Goal: Task Accomplishment & Management: Use online tool/utility

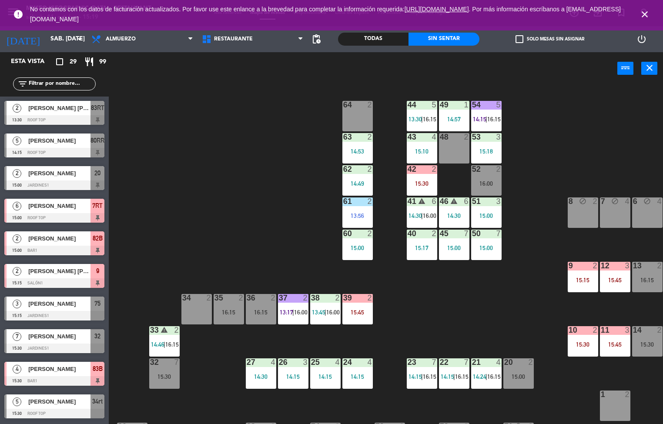
scroll to position [243, 0]
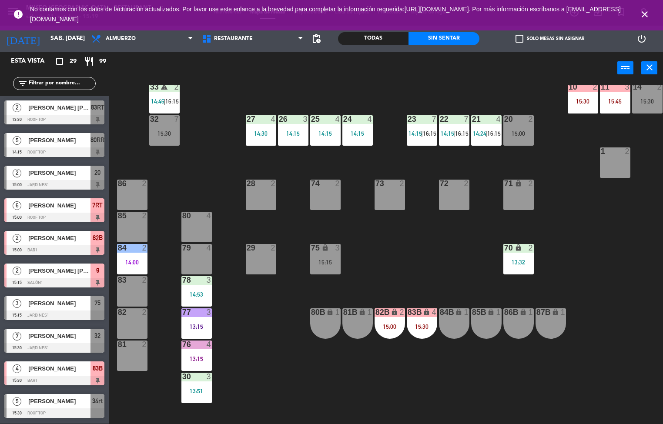
click at [194, 328] on div "13:15" at bounding box center [196, 327] width 30 height 6
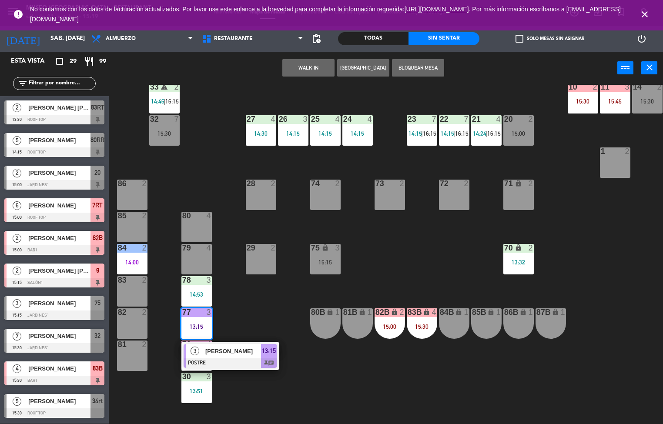
click at [232, 354] on span "[PERSON_NAME]" at bounding box center [233, 351] width 56 height 9
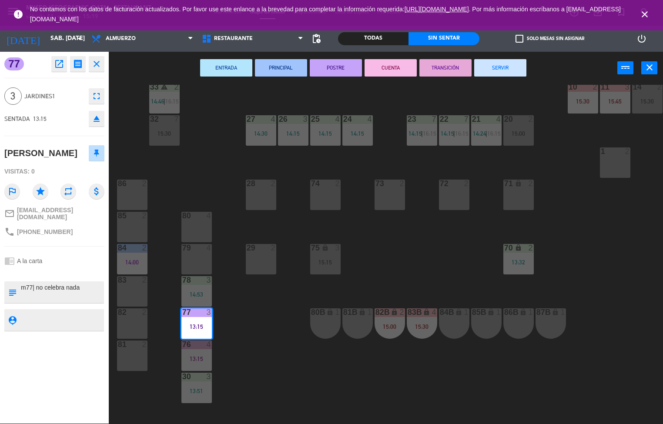
click at [438, 69] on button "TRANSICIÓN" at bounding box center [446, 67] width 52 height 17
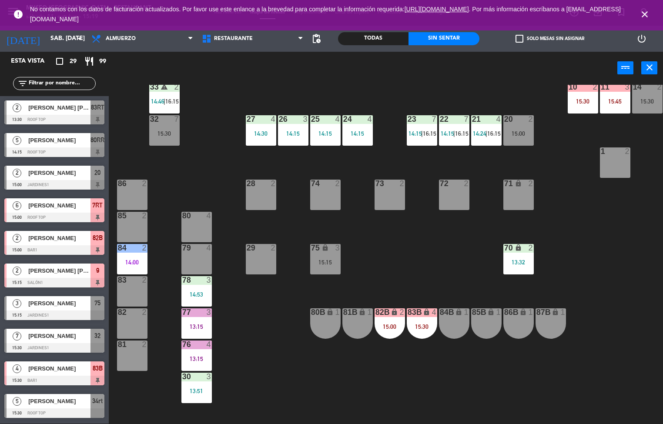
click at [196, 375] on div at bounding box center [196, 377] width 14 height 8
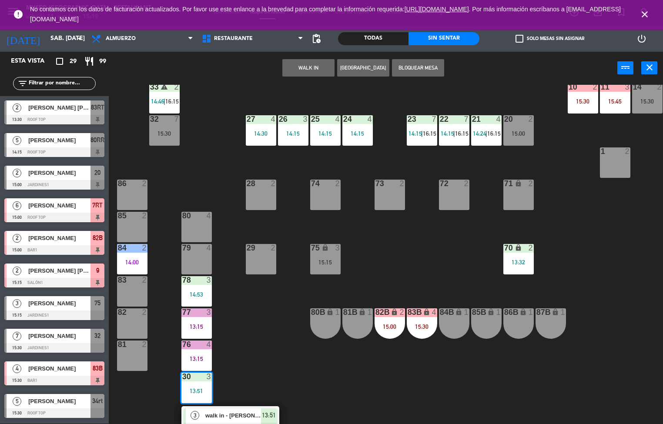
click at [264, 348] on div "44 5 13:30 | 16:15 49 1 14:57 54 5 14:15 | 16:15 64 2 48 2 53 3 15:18 63 2 14:5…" at bounding box center [389, 254] width 548 height 339
click at [233, 415] on span "walk in - [PERSON_NAME]" at bounding box center [233, 415] width 56 height 9
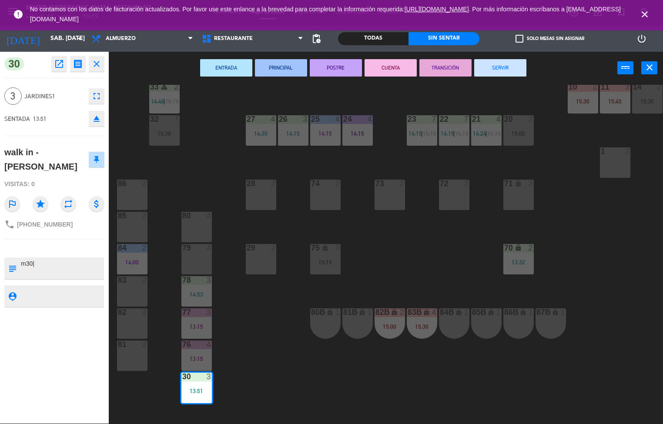
click at [435, 71] on button "TRANSICIÓN" at bounding box center [446, 67] width 52 height 17
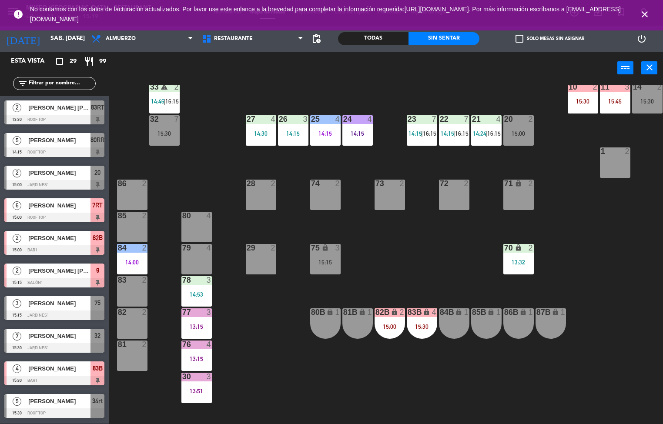
click at [132, 279] on div at bounding box center [132, 280] width 14 height 8
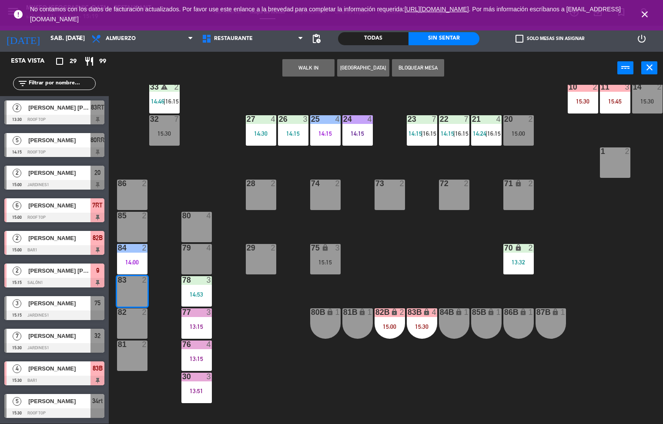
click at [176, 183] on div "44 5 13:30 | 16:15 49 1 14:57 54 5 14:15 | 16:15 64 2 48 2 53 3 15:18 63 2 14:5…" at bounding box center [389, 254] width 548 height 339
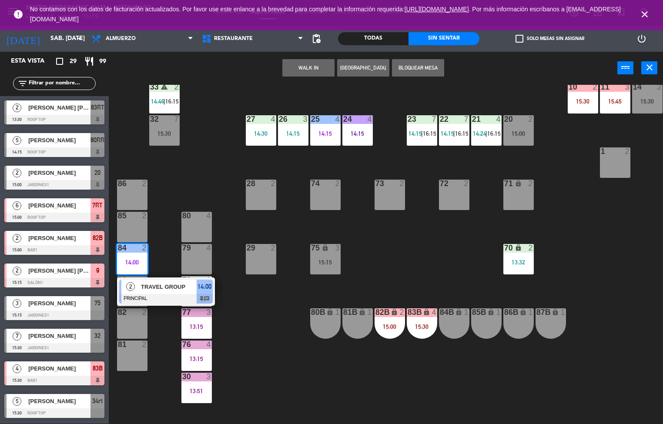
click at [168, 294] on div at bounding box center [166, 299] width 94 height 10
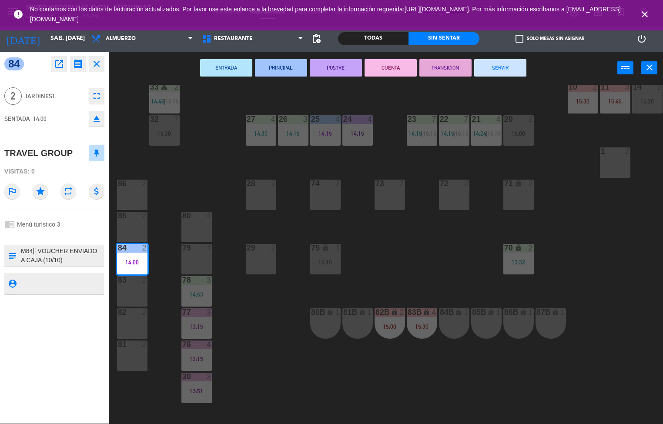
click at [435, 68] on button "TRANSICIÓN" at bounding box center [446, 67] width 52 height 17
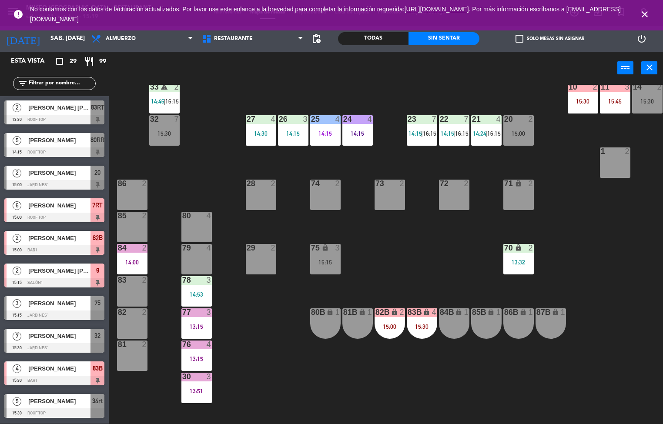
click at [265, 376] on div "44 5 13:30 | 16:15 49 1 14:57 54 5 14:15 | 16:15 64 2 48 2 53 3 15:18 63 2 14:5…" at bounding box center [389, 254] width 548 height 339
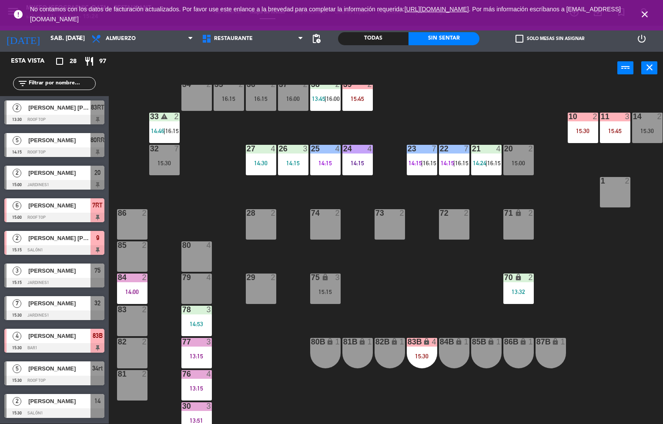
scroll to position [216, 0]
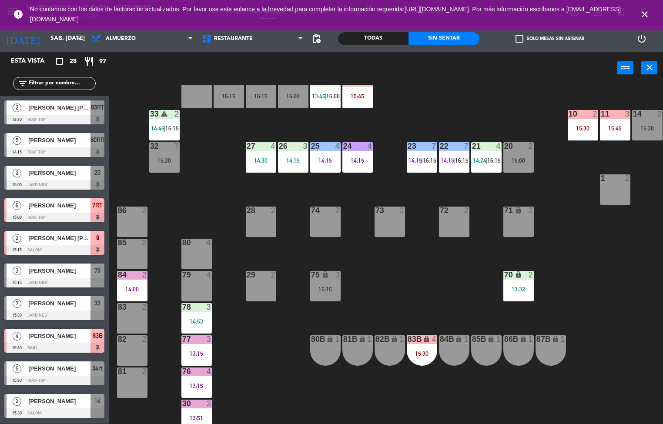
click at [397, 285] on div "44 5 13:30 | 16:15 49 1 14:57 54 5 14:15 | 16:15 64 2 48 2 53 3 15:18 63 2 14:5…" at bounding box center [389, 254] width 548 height 339
click at [376, 288] on div "44 5 13:30 | 16:15 49 1 14:57 54 5 14:15 | 16:15 64 2 48 2 53 3 15:18 63 2 14:5…" at bounding box center [389, 254] width 548 height 339
click at [208, 353] on div "13:15" at bounding box center [196, 354] width 30 height 6
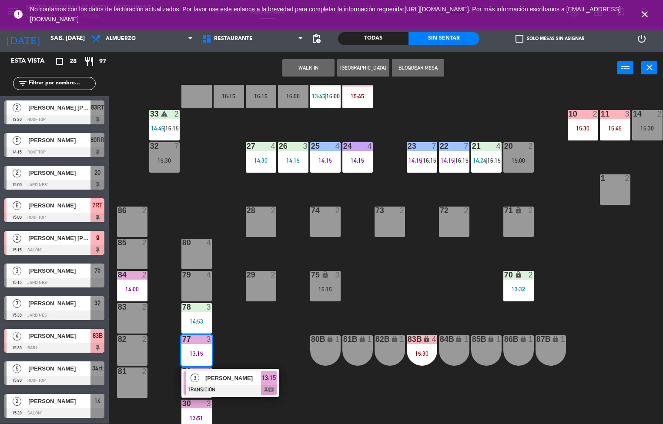
click at [245, 376] on span "[PERSON_NAME]" at bounding box center [233, 378] width 56 height 9
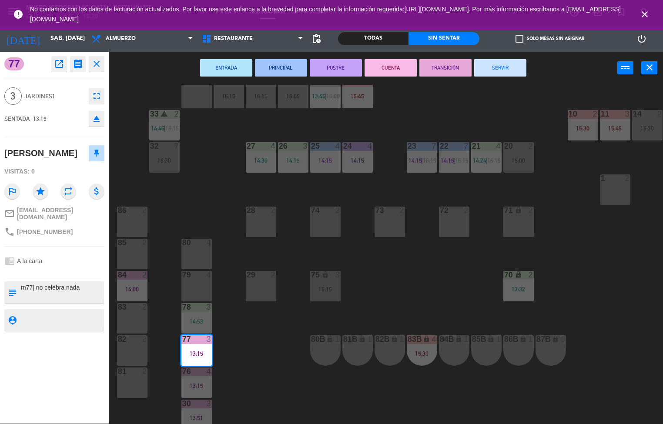
click at [500, 64] on button "SERVIR" at bounding box center [500, 67] width 52 height 17
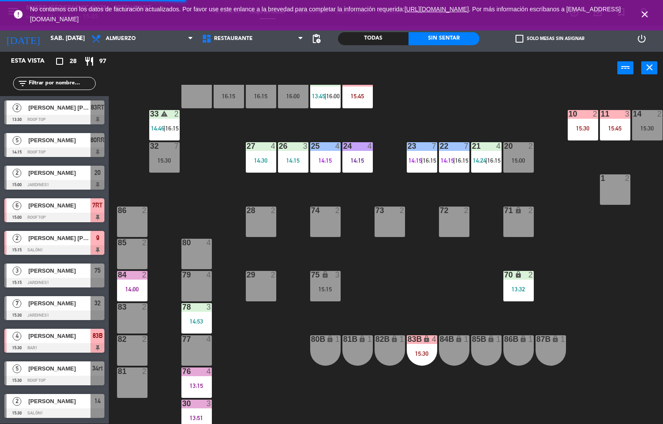
scroll to position [290, 0]
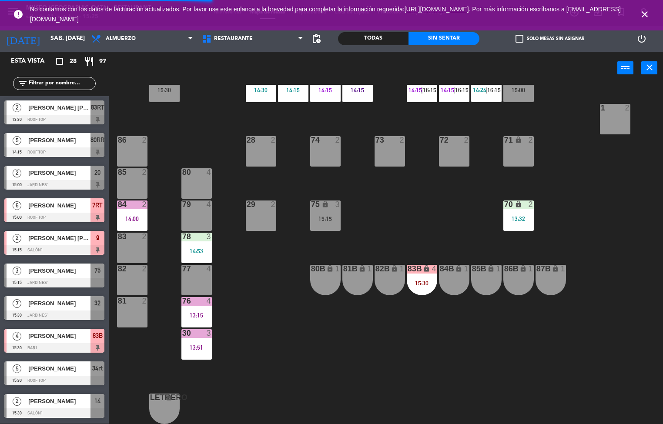
click at [208, 297] on div "4" at bounding box center [208, 301] width 5 height 8
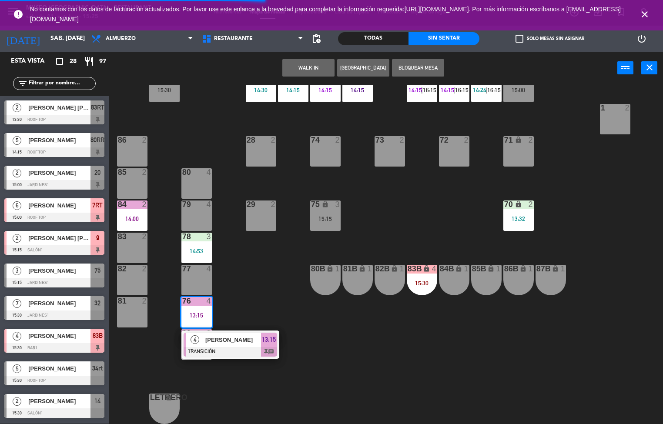
click at [244, 341] on div "[PERSON_NAME]" at bounding box center [233, 340] width 57 height 14
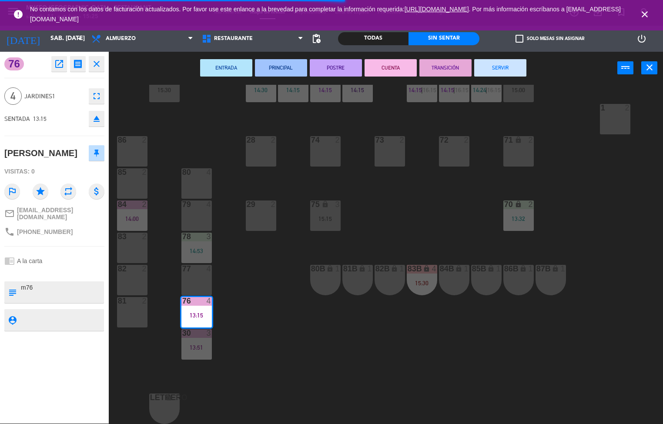
click at [493, 71] on button "SERVIR" at bounding box center [500, 67] width 52 height 17
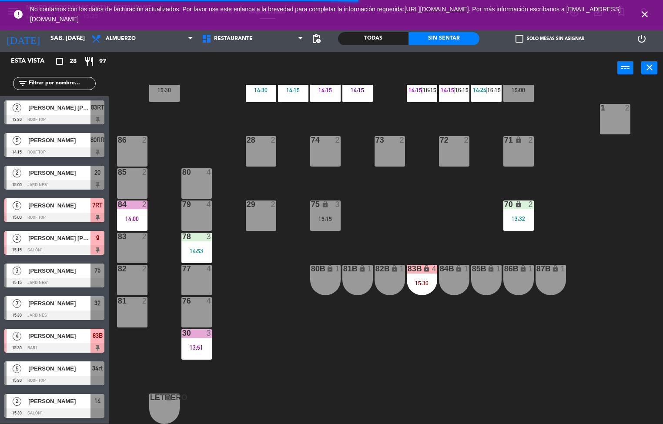
click at [649, 13] on icon "close" at bounding box center [645, 14] width 10 height 10
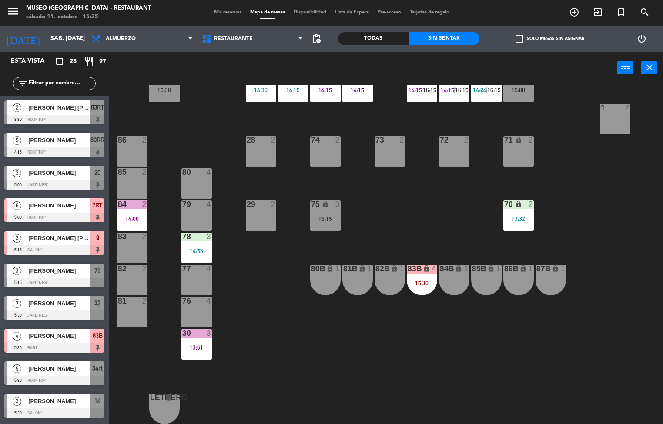
click at [205, 345] on div "13:51" at bounding box center [196, 348] width 30 height 6
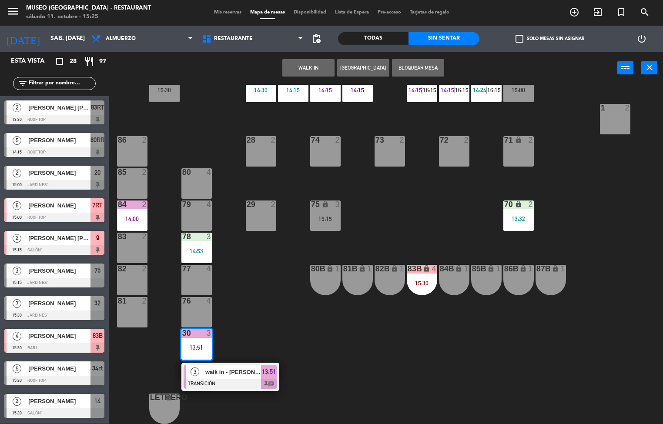
click at [232, 368] on span "walk in - [PERSON_NAME]" at bounding box center [233, 372] width 56 height 9
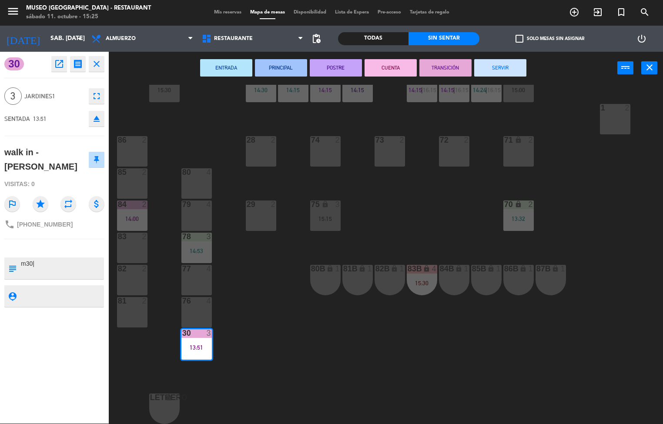
click at [513, 64] on button "SERVIR" at bounding box center [500, 67] width 52 height 17
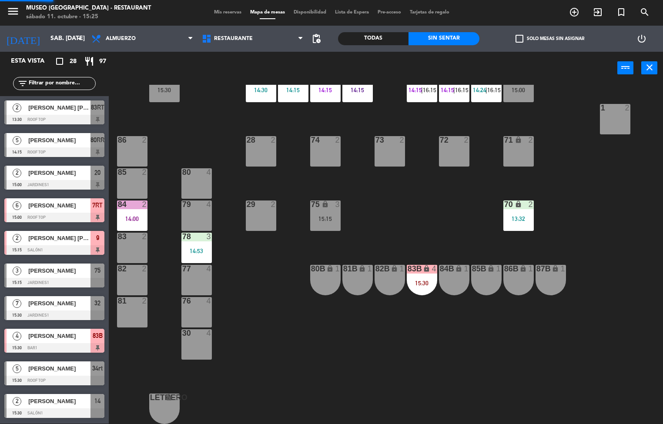
click at [136, 216] on div "14:00" at bounding box center [132, 219] width 30 height 6
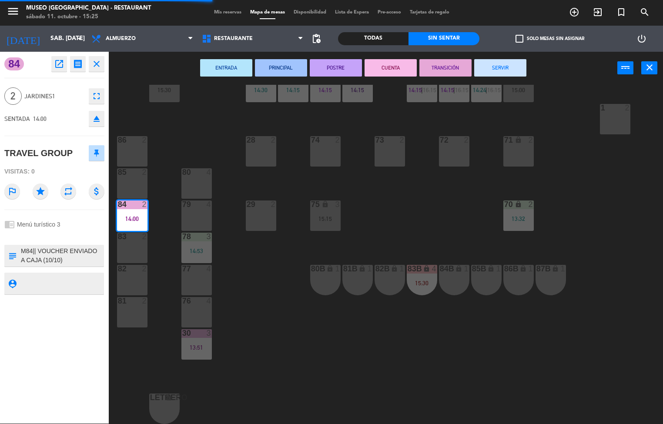
click at [503, 64] on button "SERVIR" at bounding box center [500, 67] width 52 height 17
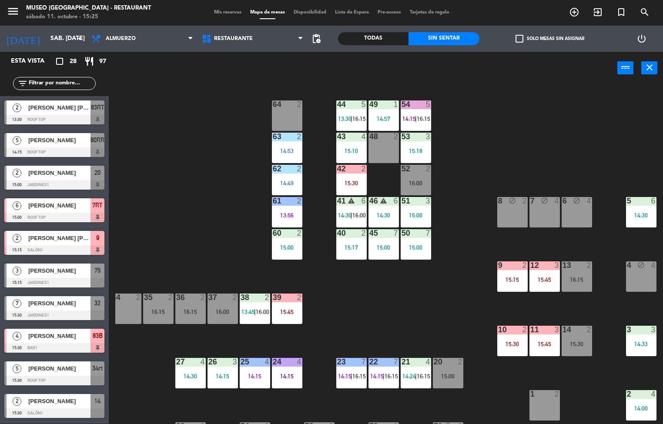
scroll to position [0, 0]
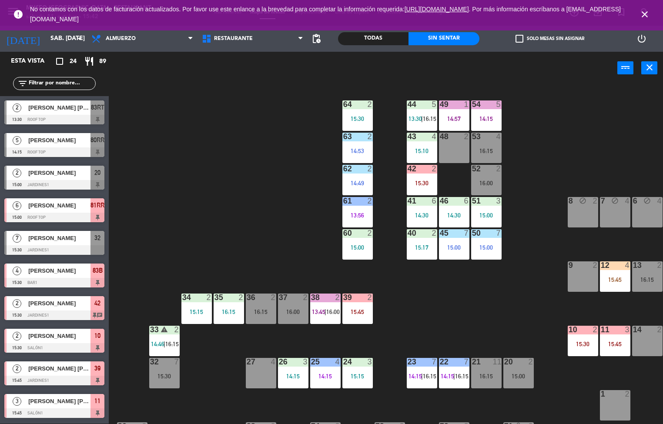
click at [454, 317] on div "44 5 13:30 | 16:15 49 1 14:57 54 5 14:15 64 2 15:30 48 2 53 4 16:15 63 2 14:53 …" at bounding box center [389, 254] width 548 height 339
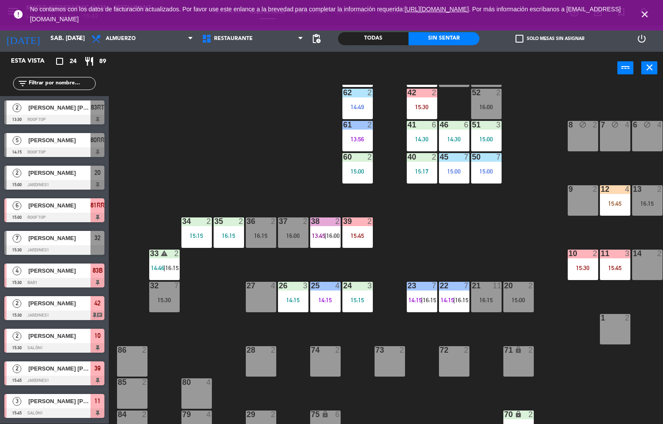
click at [355, 297] on div "15:15" at bounding box center [358, 300] width 30 height 6
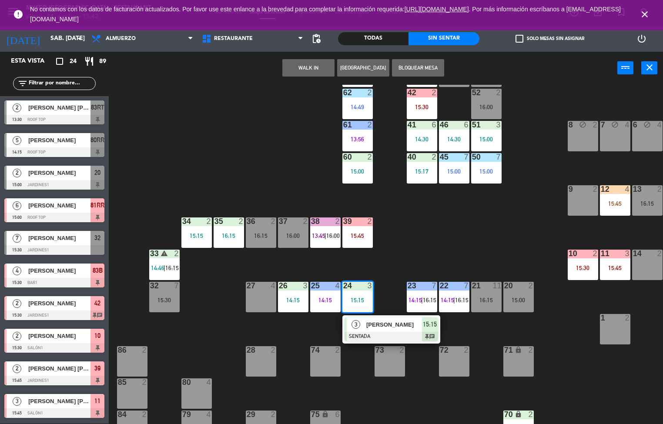
click at [398, 328] on span "[PERSON_NAME]" at bounding box center [394, 324] width 56 height 9
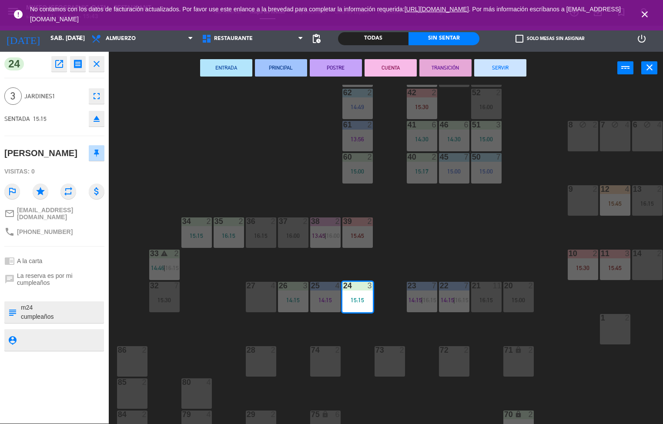
click at [473, 239] on div "44 5 13:30 | 16:15 49 1 14:57 54 5 14:15 64 2 15:30 48 2 53 4 16:15 63 2 14:53 …" at bounding box center [389, 254] width 548 height 339
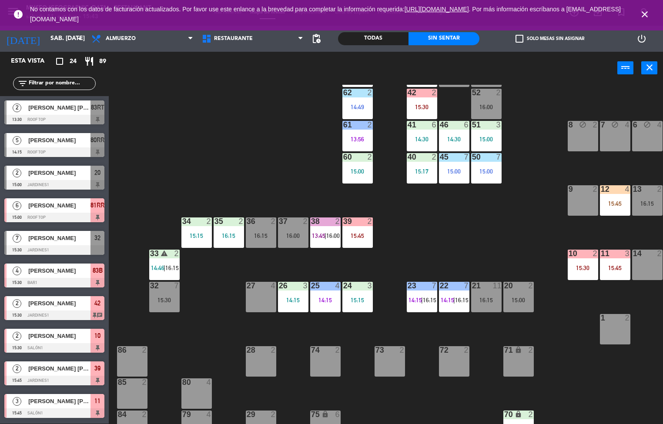
click at [324, 297] on div "14:15" at bounding box center [325, 300] width 30 height 6
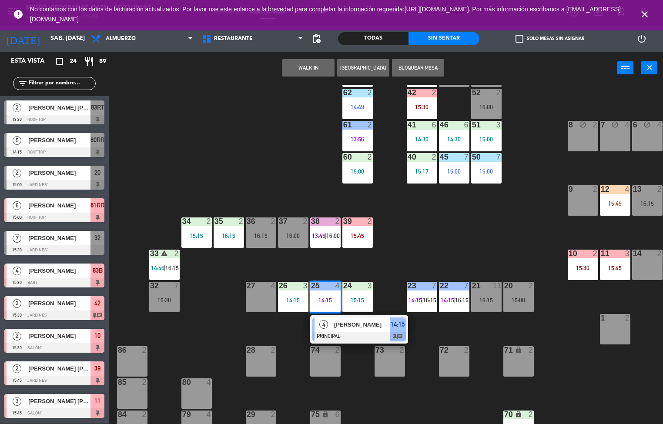
click at [434, 243] on div "44 5 13:30 | 16:15 49 1 14:57 54 5 14:15 64 2 15:30 48 2 53 4 16:15 63 2 14:53 …" at bounding box center [389, 254] width 548 height 339
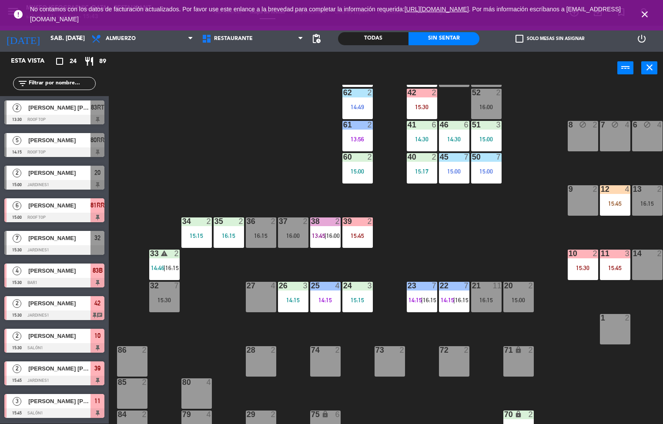
click at [233, 233] on div "16:15" at bounding box center [229, 236] width 30 height 6
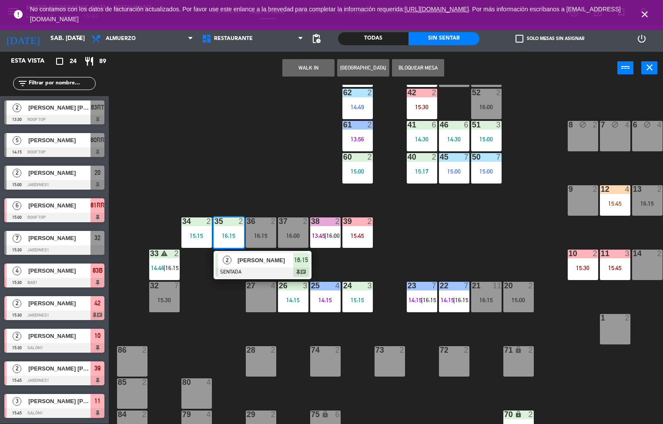
click at [301, 259] on span "16:15" at bounding box center [301, 260] width 14 height 10
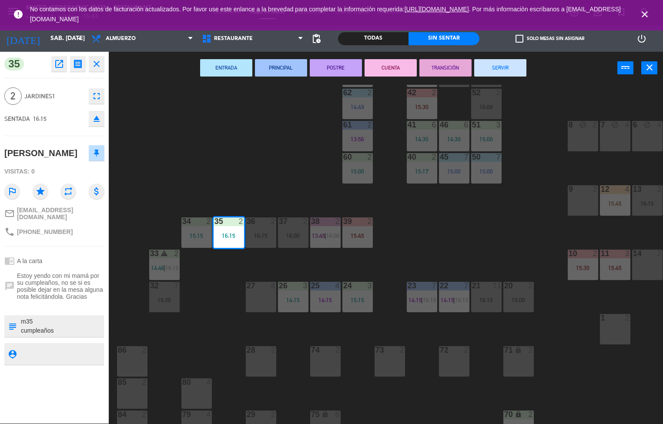
click at [207, 324] on div "44 5 13:30 | 16:15 49 1 14:57 54 5 14:15 64 2 15:30 48 2 53 4 16:15 63 2 14:53 …" at bounding box center [389, 254] width 548 height 339
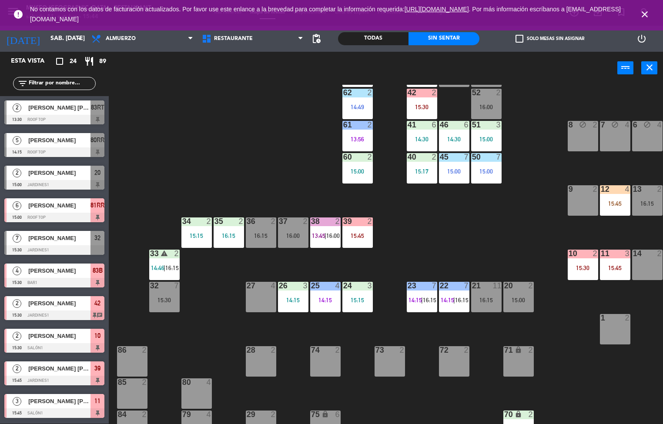
click at [202, 237] on div "15:15" at bounding box center [196, 236] width 30 height 6
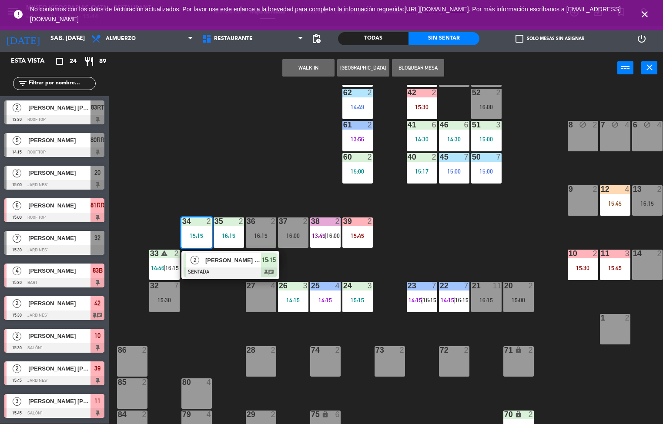
click at [209, 272] on div at bounding box center [231, 273] width 94 height 10
